Goal: Information Seeking & Learning: Learn about a topic

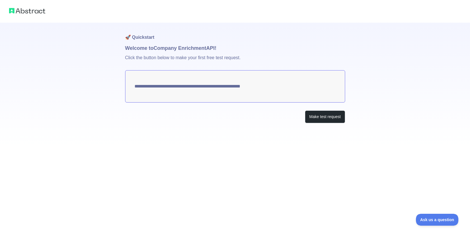
click at [151, 60] on p "Click the button below to make your first free test request." at bounding box center [235, 61] width 220 height 18
click at [325, 119] on button "Make test request" at bounding box center [325, 116] width 40 height 13
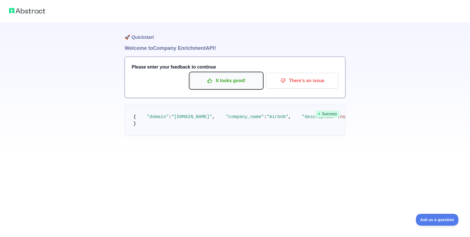
click at [213, 85] on button "It looks good!" at bounding box center [226, 81] width 72 height 16
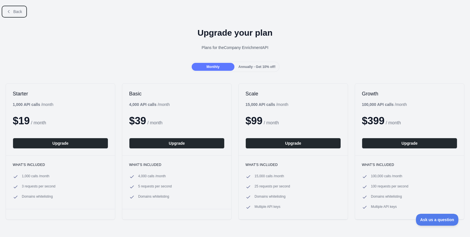
click at [17, 11] on span "Back" at bounding box center [17, 11] width 9 height 5
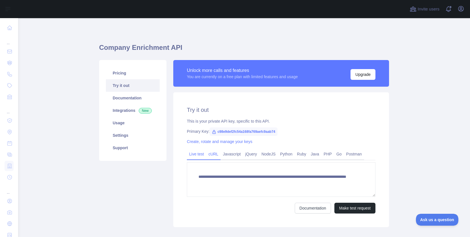
click at [215, 153] on link "cURL" at bounding box center [213, 153] width 14 height 9
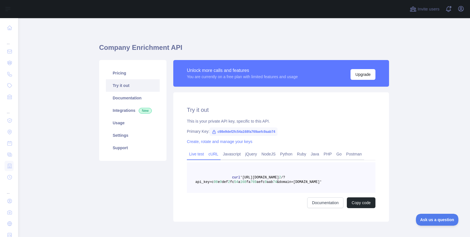
click at [194, 155] on link "Live test" at bounding box center [196, 153] width 19 height 9
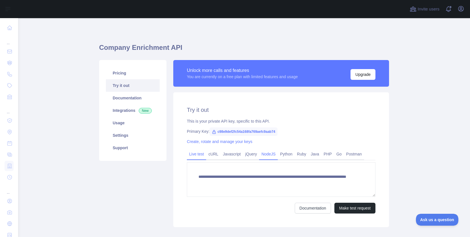
click at [268, 156] on link "NodeJS" at bounding box center [268, 153] width 19 height 9
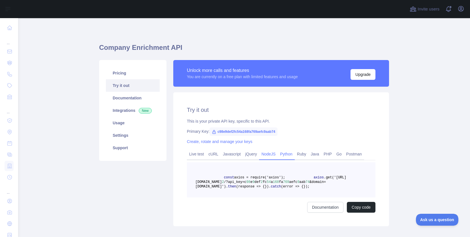
click at [291, 154] on link "Python" at bounding box center [286, 153] width 17 height 9
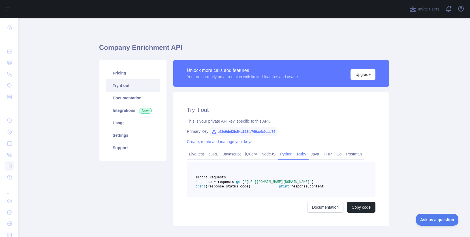
drag, startPoint x: 304, startPoint y: 155, endPoint x: 313, endPoint y: 155, distance: 8.2
click at [305, 155] on link "Ruby" at bounding box center [302, 153] width 14 height 9
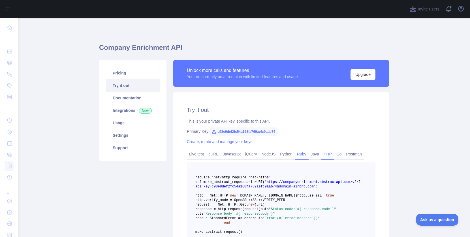
click at [331, 155] on link "PHP" at bounding box center [327, 153] width 13 height 9
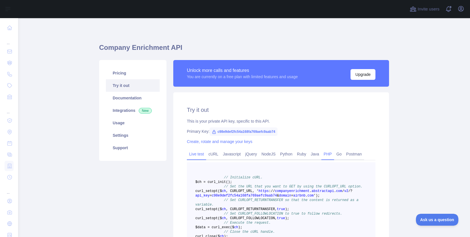
click at [200, 153] on link "Live test" at bounding box center [196, 153] width 19 height 9
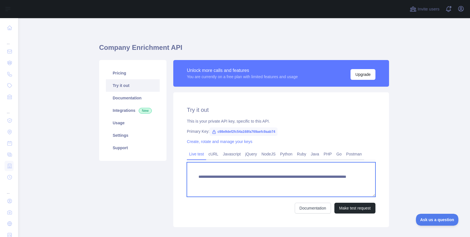
click at [220, 188] on textarea "**********" at bounding box center [281, 179] width 188 height 35
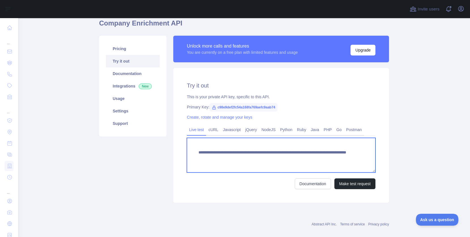
scroll to position [32, 0]
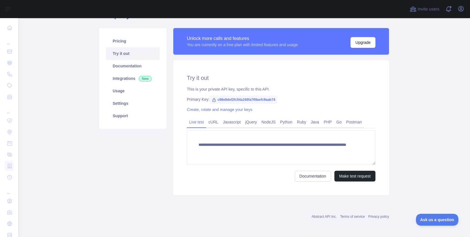
click at [218, 186] on div "**********" at bounding box center [281, 127] width 216 height 135
click at [128, 71] on link "Documentation" at bounding box center [133, 66] width 54 height 12
click at [353, 175] on button "Make test request" at bounding box center [354, 176] width 41 height 11
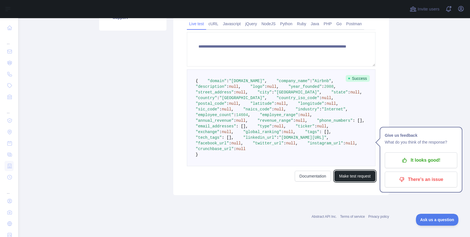
scroll to position [149, 0]
click at [312, 155] on pre "{ "domain" : "[DOMAIN_NAME]" , "company_name" : "Airbnb" , "description" : null…" at bounding box center [281, 117] width 188 height 97
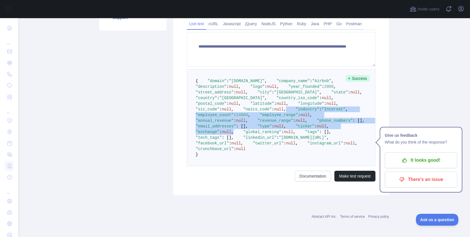
drag, startPoint x: 312, startPoint y: 146, endPoint x: 310, endPoint y: 203, distance: 56.9
click at [310, 166] on pre "{ "domain" : "[DOMAIN_NAME]" , "company_name" : "Airbnb" , "description" : null…" at bounding box center [281, 117] width 188 height 97
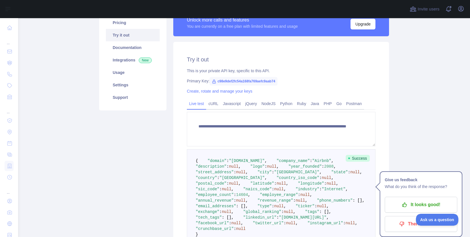
scroll to position [13, 0]
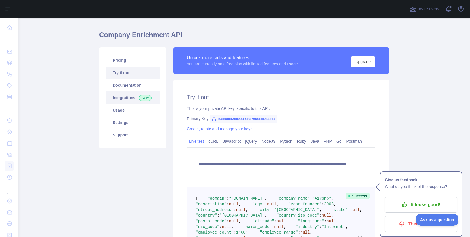
click at [130, 97] on link "Integrations New" at bounding box center [133, 97] width 54 height 12
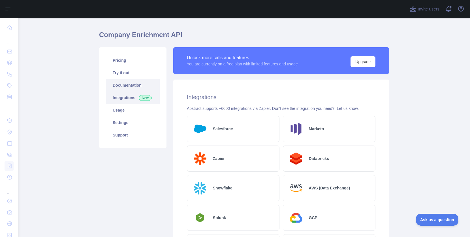
click at [129, 88] on link "Documentation" at bounding box center [133, 85] width 54 height 12
click at [119, 122] on link "Settings" at bounding box center [133, 122] width 54 height 12
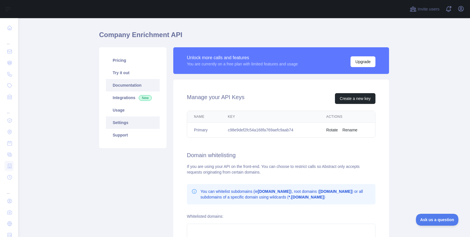
click at [124, 81] on link "Documentation" at bounding box center [133, 85] width 54 height 12
